Goal: Task Accomplishment & Management: Complete application form

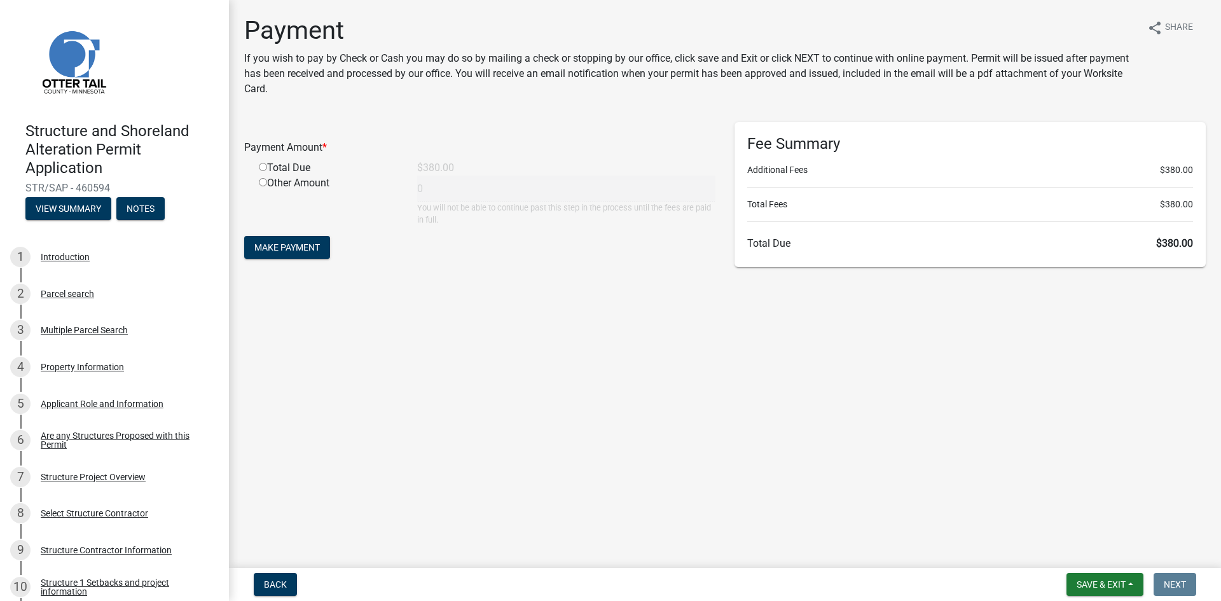
click at [261, 168] on input "radio" at bounding box center [263, 167] width 8 height 8
radio input "true"
type input "380"
click at [286, 245] on span "Make Payment" at bounding box center [287, 247] width 66 height 10
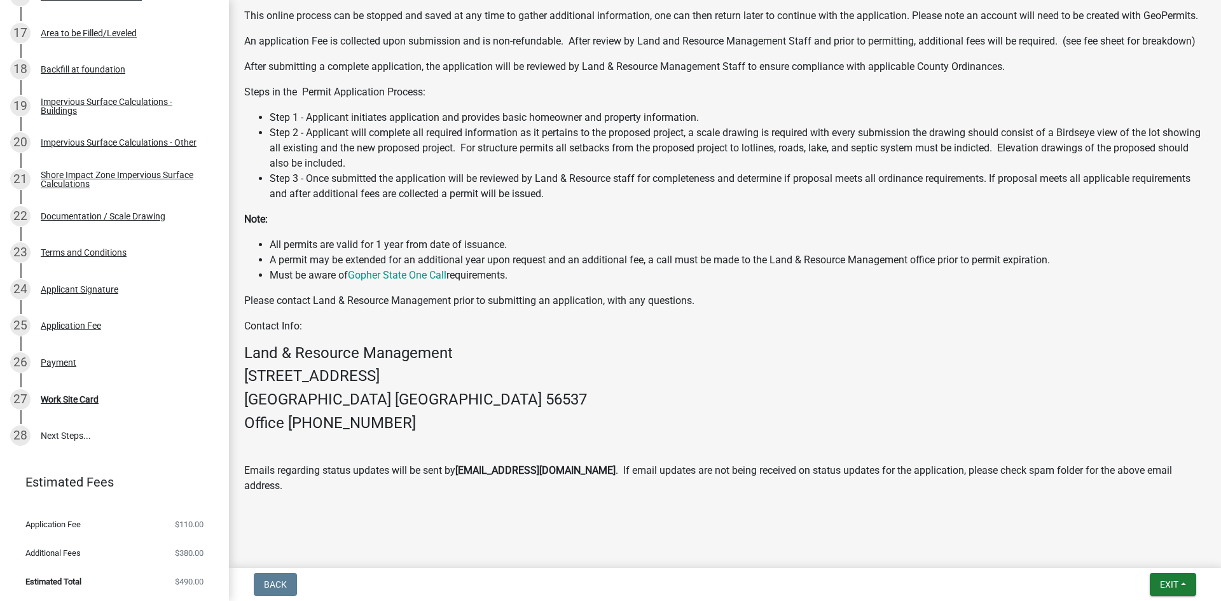
scroll to position [458, 0]
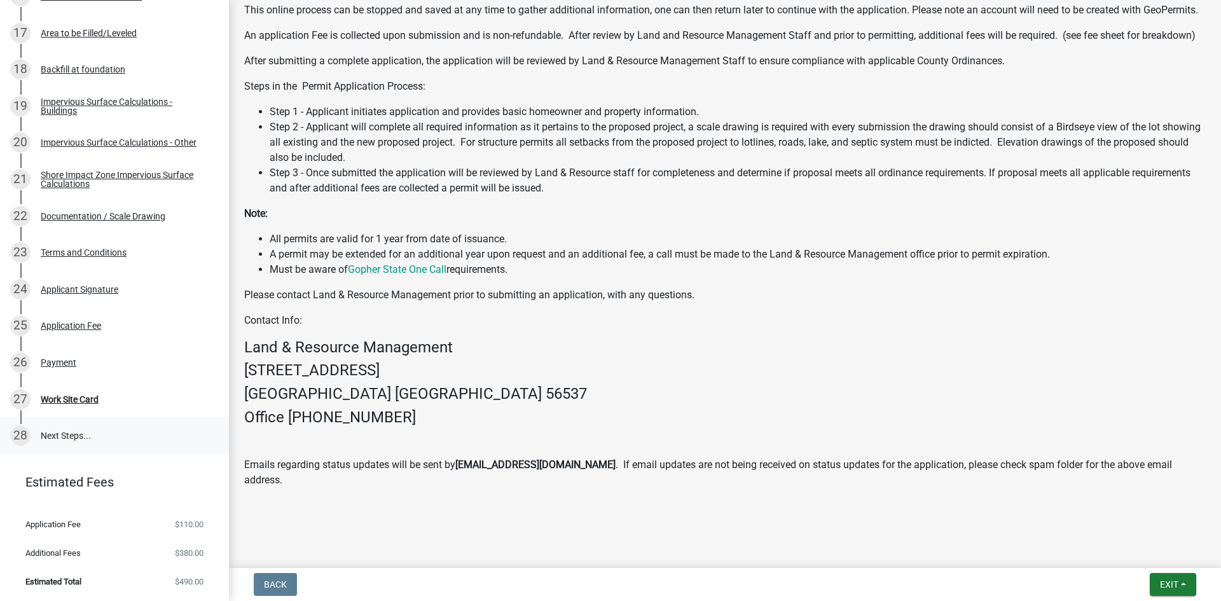
click at [52, 434] on link "28 Next Steps..." at bounding box center [114, 435] width 229 height 37
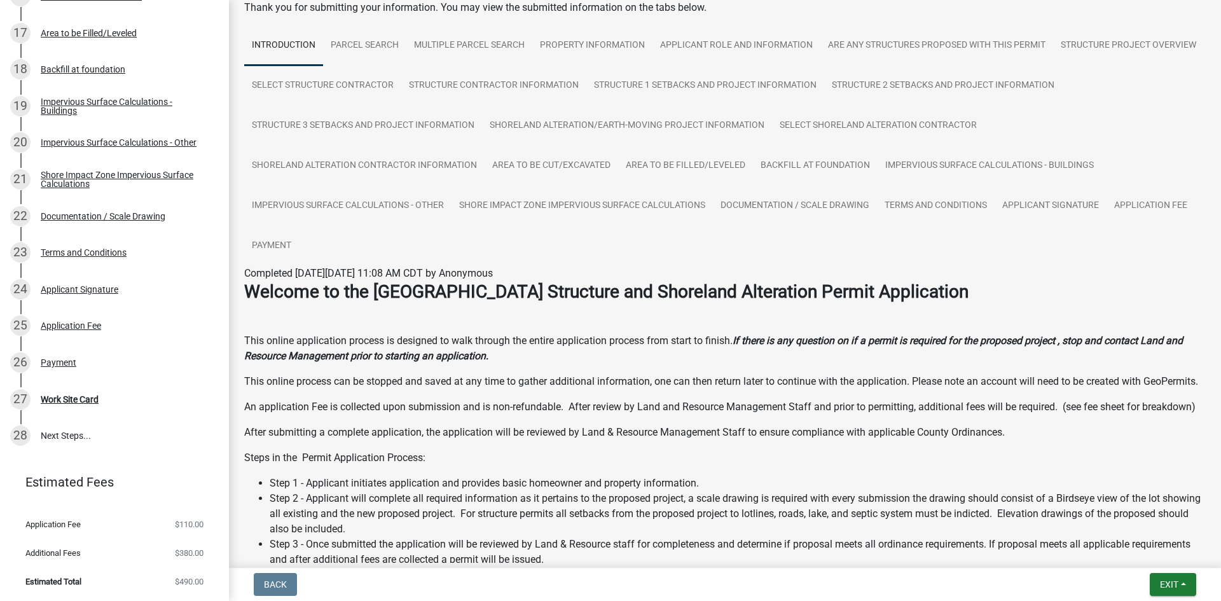
scroll to position [0, 0]
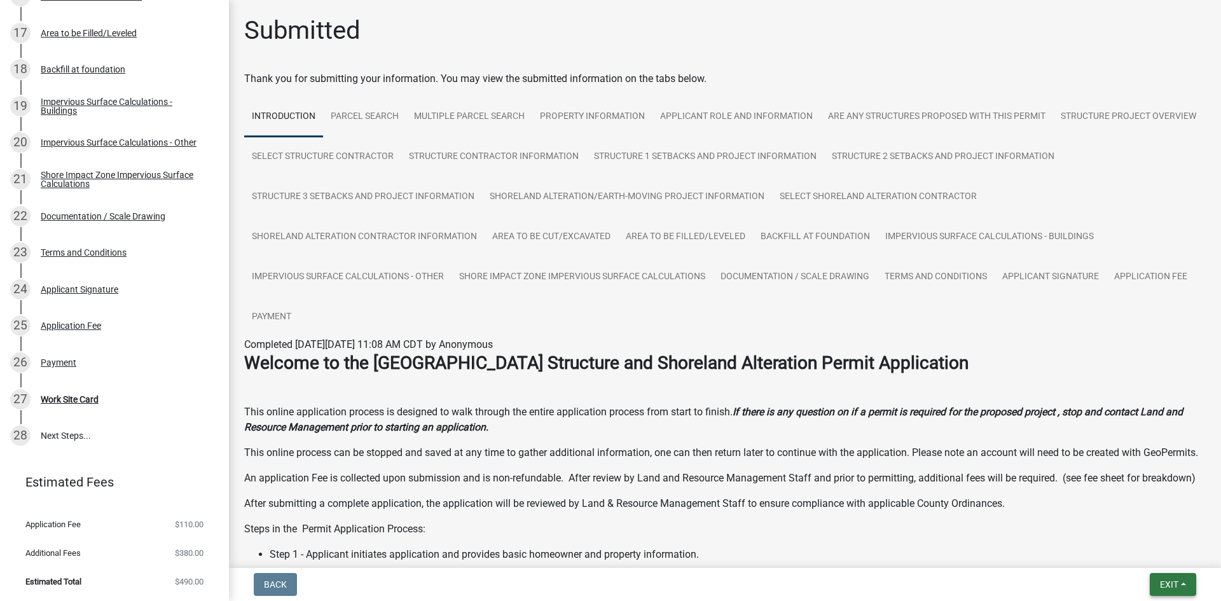
click at [1165, 582] on span "Exit" at bounding box center [1169, 584] width 18 height 10
click at [1156, 555] on button "Save & Exit" at bounding box center [1145, 551] width 102 height 31
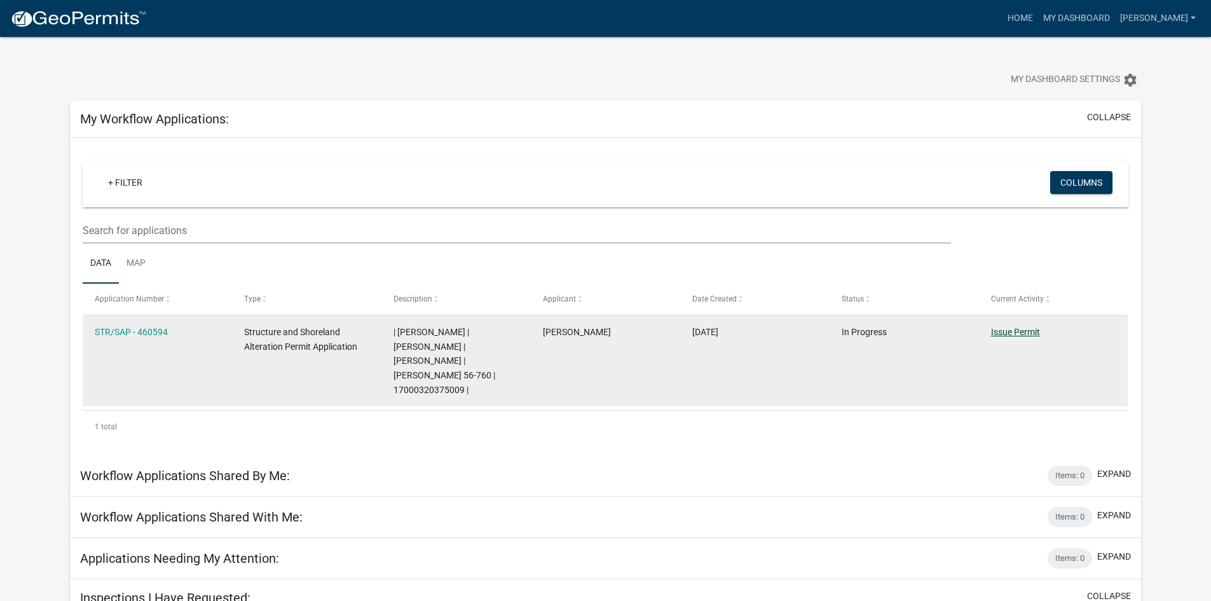
click at [1021, 331] on link "Issue Permit" at bounding box center [1015, 332] width 49 height 10
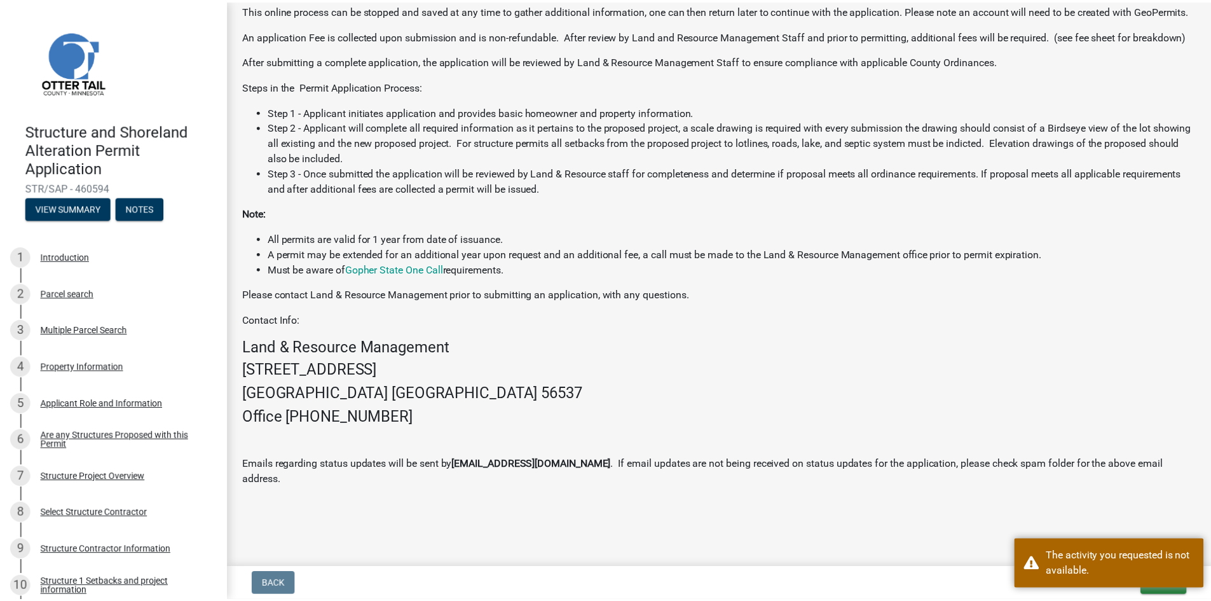
scroll to position [458, 0]
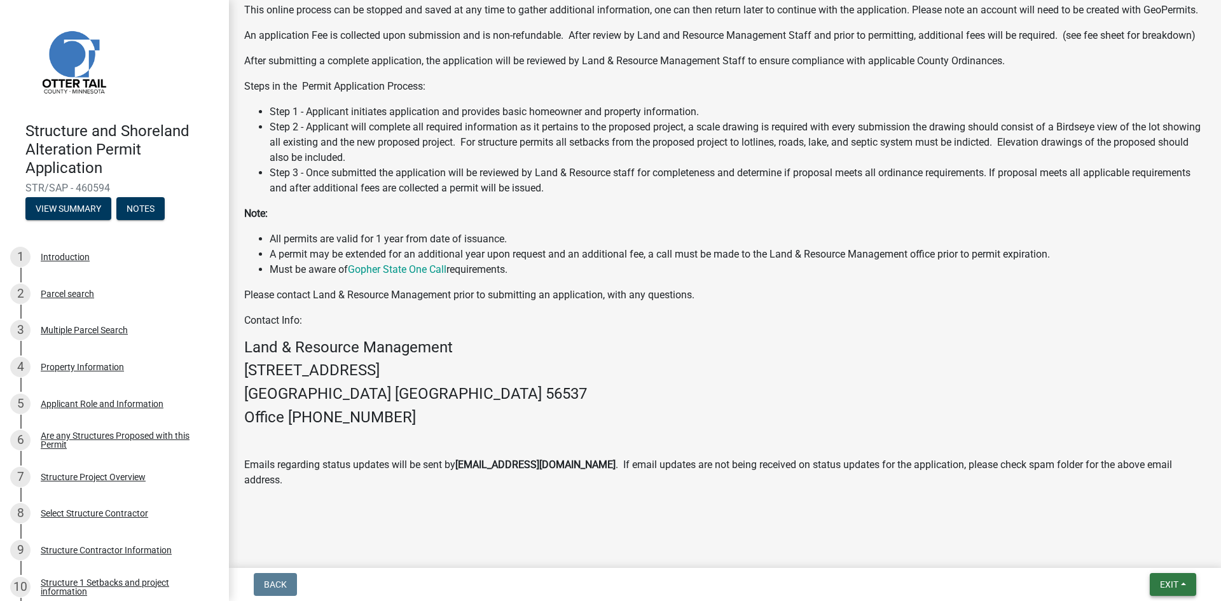
click at [1161, 584] on span "Exit" at bounding box center [1169, 584] width 18 height 10
click at [1158, 556] on button "Save & Exit" at bounding box center [1145, 551] width 102 height 31
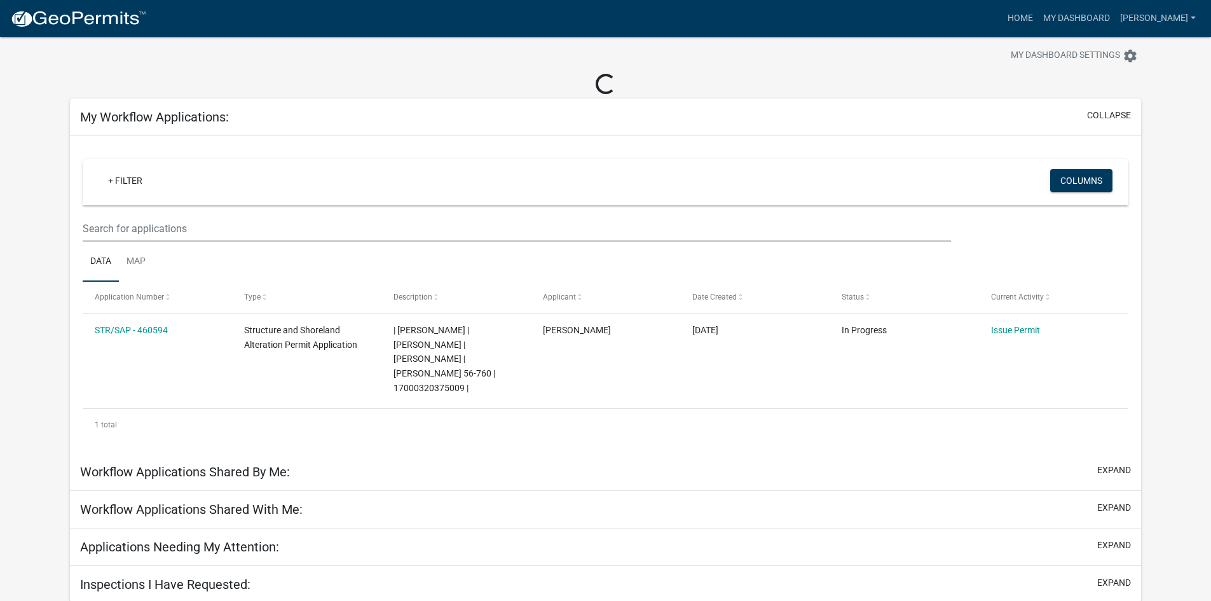
scroll to position [37, 0]
